Goal: Information Seeking & Learning: Learn about a topic

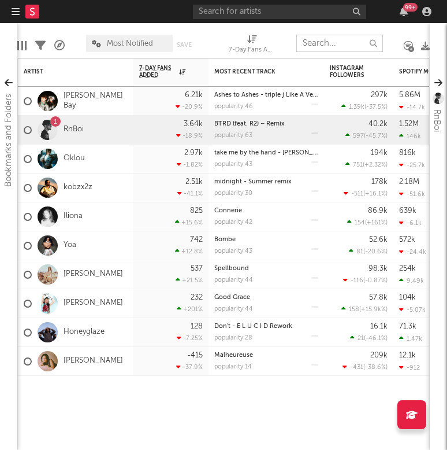
click at [333, 45] on input "text" at bounding box center [339, 43] width 87 height 17
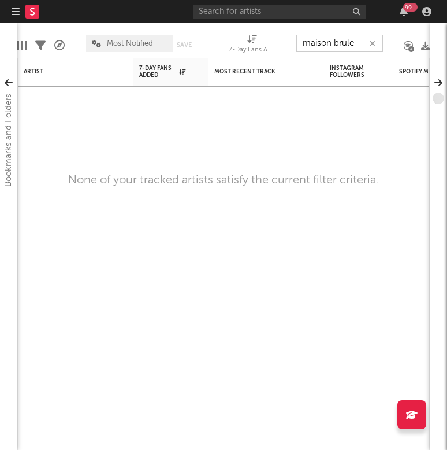
type input "maison brule"
drag, startPoint x: 333, startPoint y: 45, endPoint x: 272, endPoint y: 13, distance: 68.2
click at [272, 13] on input "text" at bounding box center [279, 12] width 173 height 14
type input "maison brûle"
click at [376, 42] on button "button" at bounding box center [372, 43] width 9 height 11
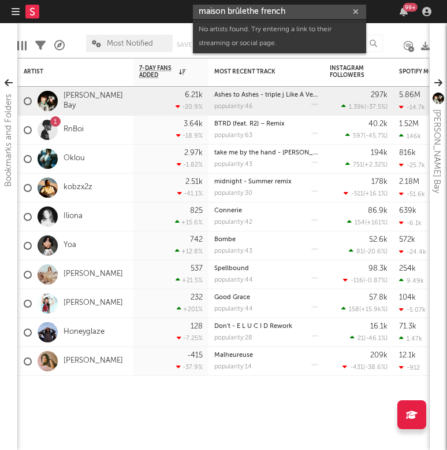
drag, startPoint x: 299, startPoint y: 10, endPoint x: 159, endPoint y: 10, distance: 139.9
click at [159, 10] on nav "Dashboard Discovery Assistant Charts Leads maison brûlethe french 99 +" at bounding box center [223, 11] width 447 height 23
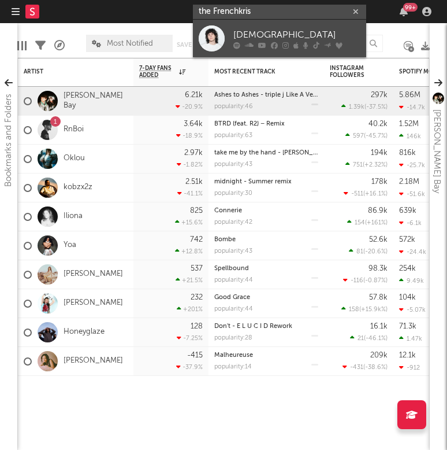
type input "the Frenchkris"
click at [238, 29] on div "[DEMOGRAPHIC_DATA]" at bounding box center [296, 35] width 127 height 14
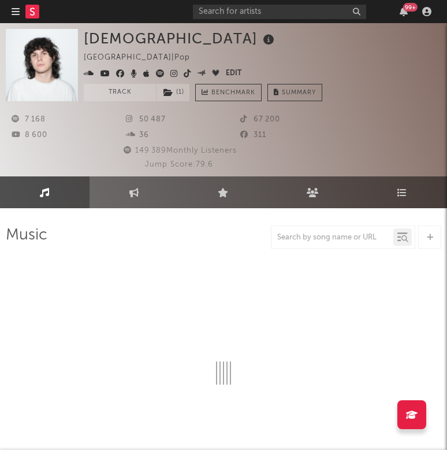
select select "6m"
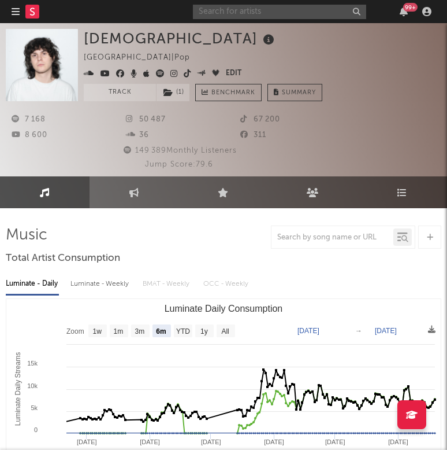
click at [254, 10] on input "text" at bounding box center [279, 12] width 173 height 14
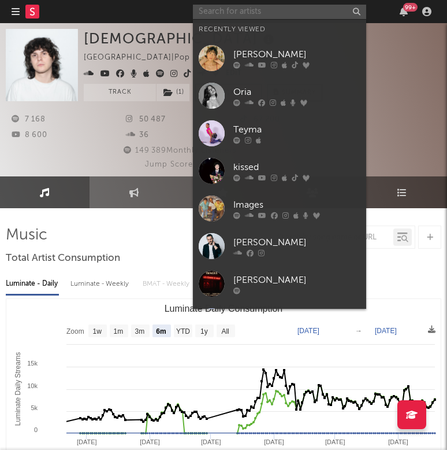
type input ","
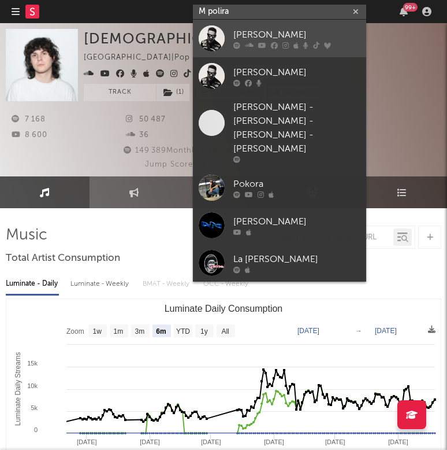
type input "M polira"
click at [262, 31] on div "[PERSON_NAME]" at bounding box center [296, 35] width 127 height 14
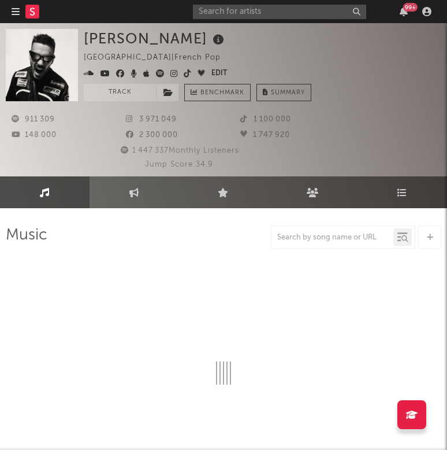
select select "6m"
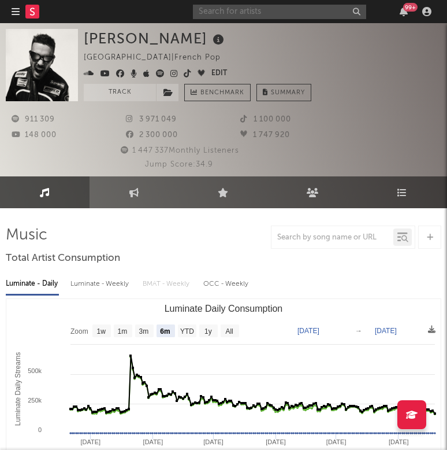
click at [292, 8] on input "text" at bounding box center [279, 12] width 173 height 14
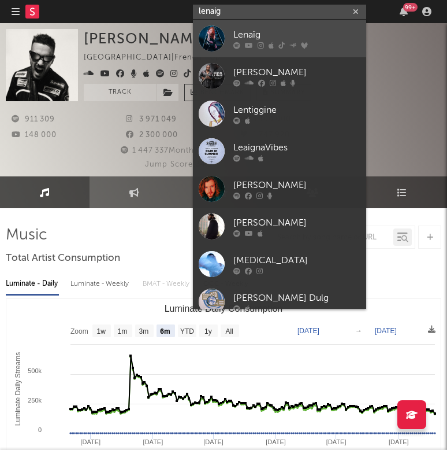
type input "lenaig"
click at [261, 42] on icon at bounding box center [261, 45] width 6 height 7
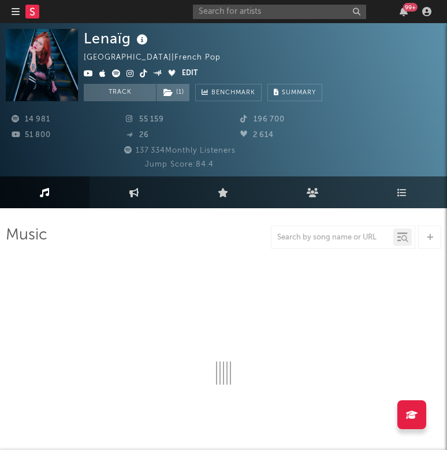
select select "6m"
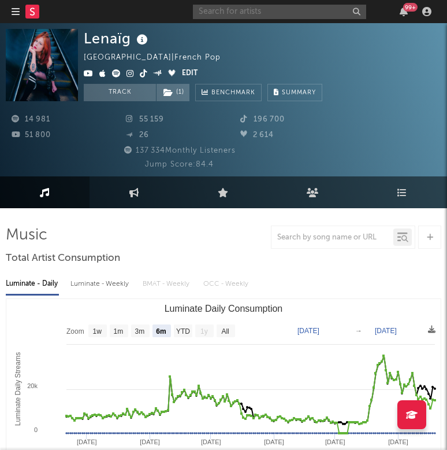
click at [295, 12] on input "text" at bounding box center [279, 12] width 173 height 14
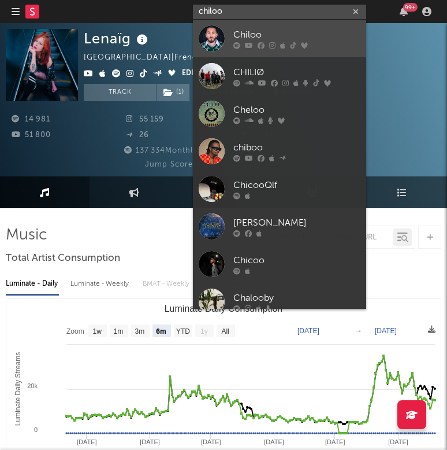
type input "chiloo"
click at [265, 31] on div "Chiloo" at bounding box center [296, 35] width 127 height 14
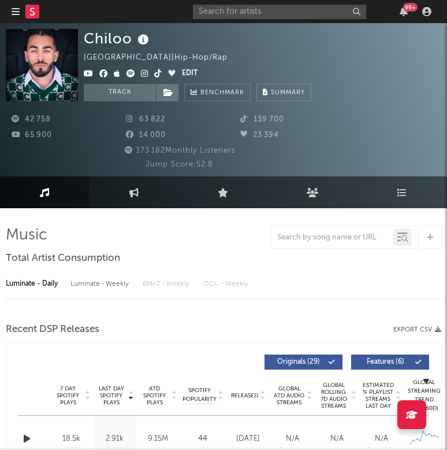
select select "6m"
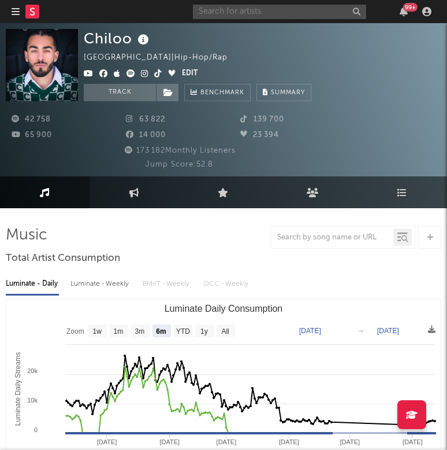
click at [236, 13] on input "text" at bounding box center [279, 12] width 173 height 14
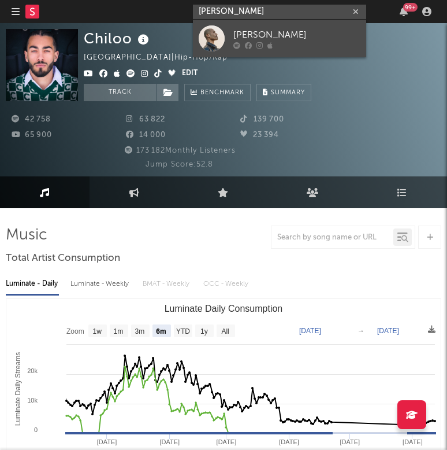
type input "[PERSON_NAME]"
drag, startPoint x: 258, startPoint y: 29, endPoint x: 283, endPoint y: 30, distance: 25.4
click at [283, 30] on div "[PERSON_NAME]" at bounding box center [296, 35] width 127 height 14
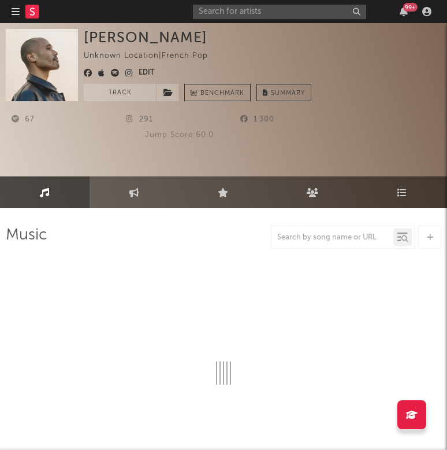
select select "1w"
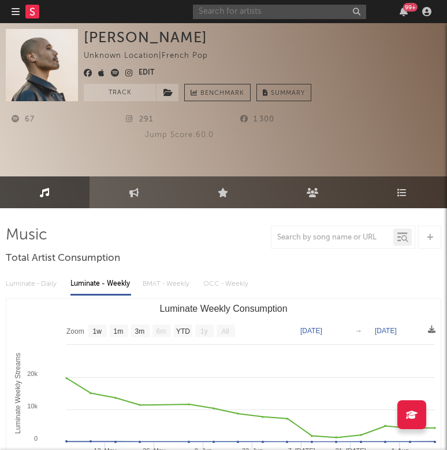
click at [249, 13] on input "text" at bounding box center [279, 12] width 173 height 14
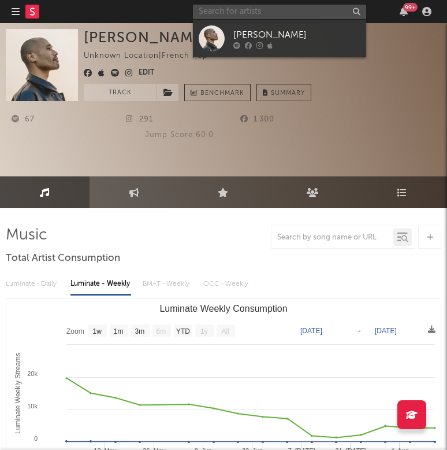
type input "x"
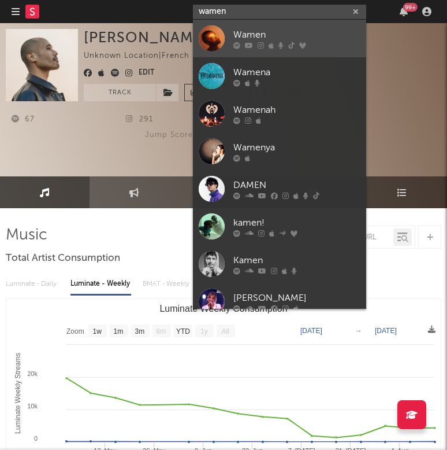
type input "wamen"
click at [257, 33] on div "Wamen" at bounding box center [296, 35] width 127 height 14
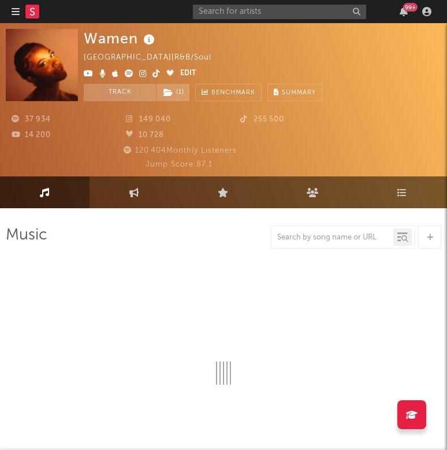
select select "6m"
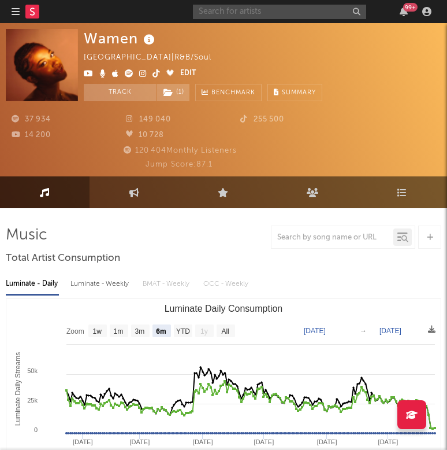
click at [231, 9] on input "text" at bounding box center [279, 12] width 173 height 14
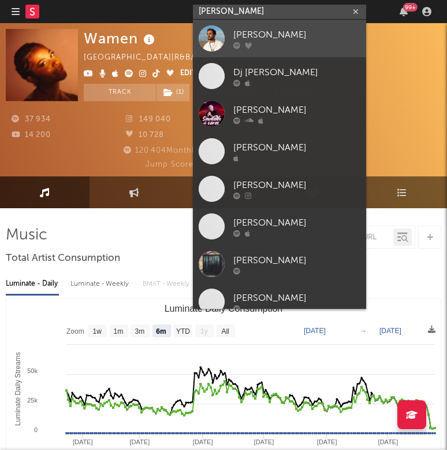
type input "[PERSON_NAME]"
click at [299, 34] on div "[PERSON_NAME]" at bounding box center [296, 35] width 127 height 14
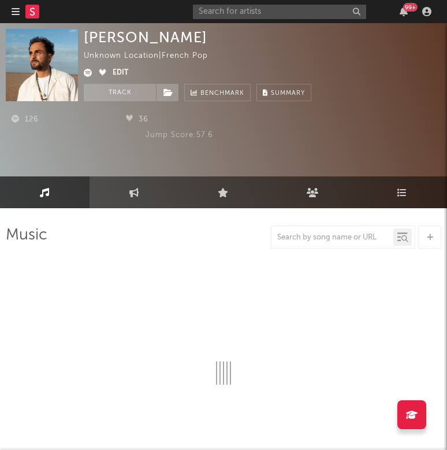
select select "1w"
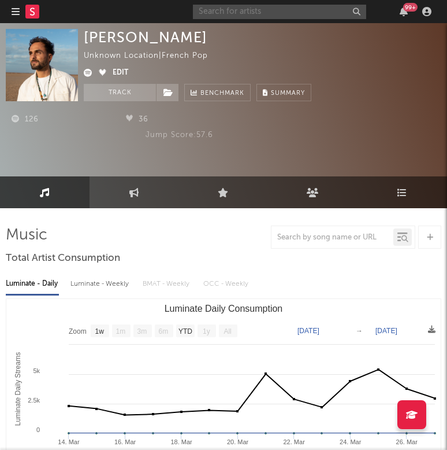
click at [220, 12] on input "text" at bounding box center [279, 12] width 173 height 14
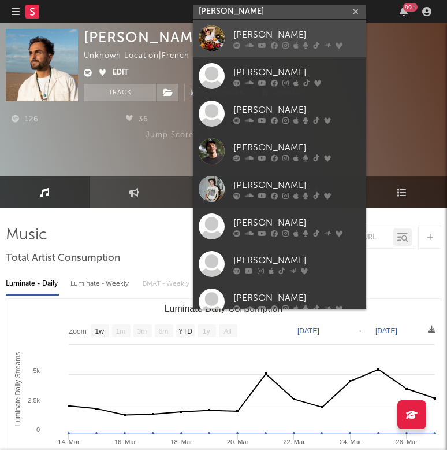
type input "[PERSON_NAME]"
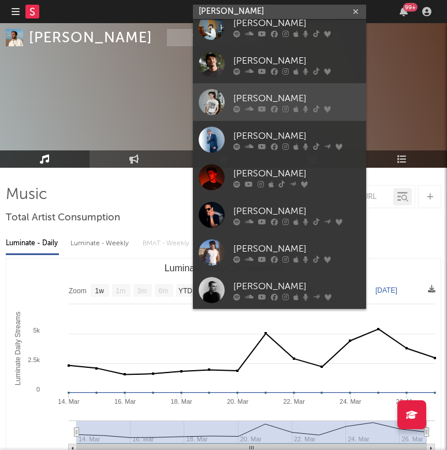
scroll to position [42, 0]
